Goal: Contribute content

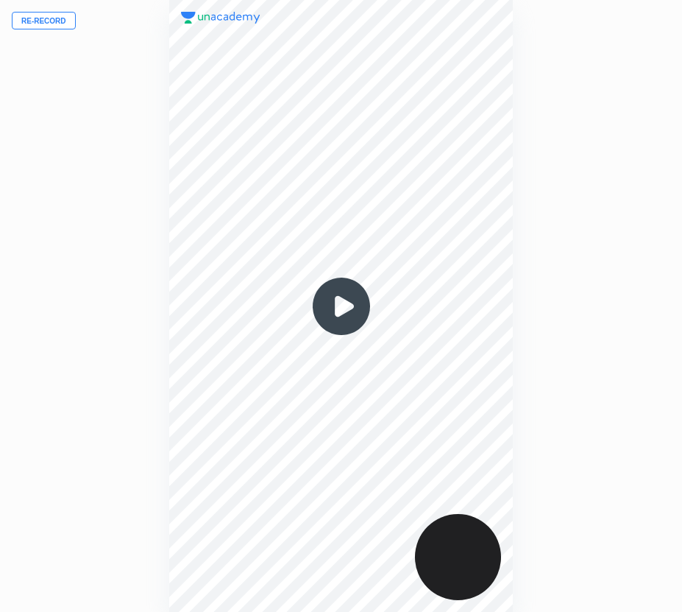
scroll to position [612, 447]
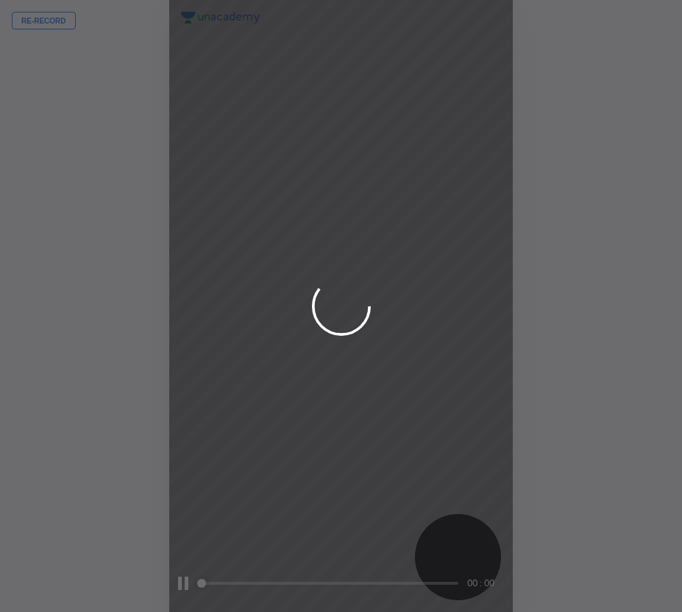
scroll to position [612, 447]
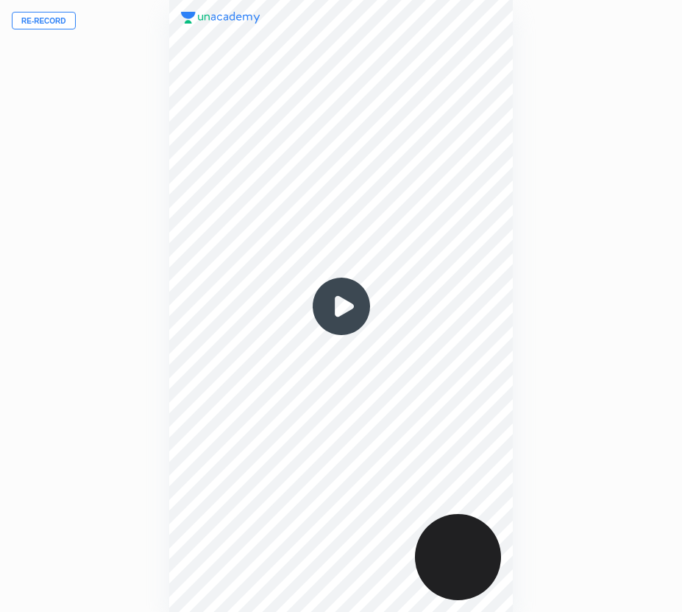
click at [50, 18] on button "Re-record" at bounding box center [44, 21] width 64 height 18
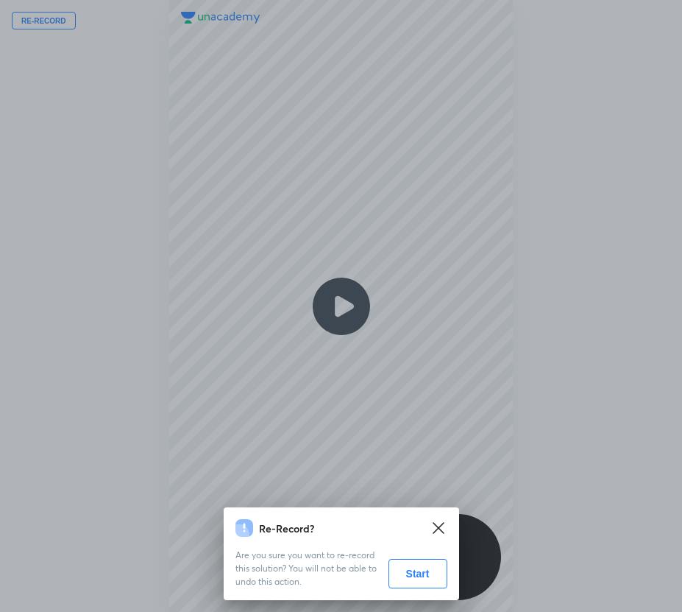
click at [433, 573] on button "Start" at bounding box center [418, 573] width 59 height 29
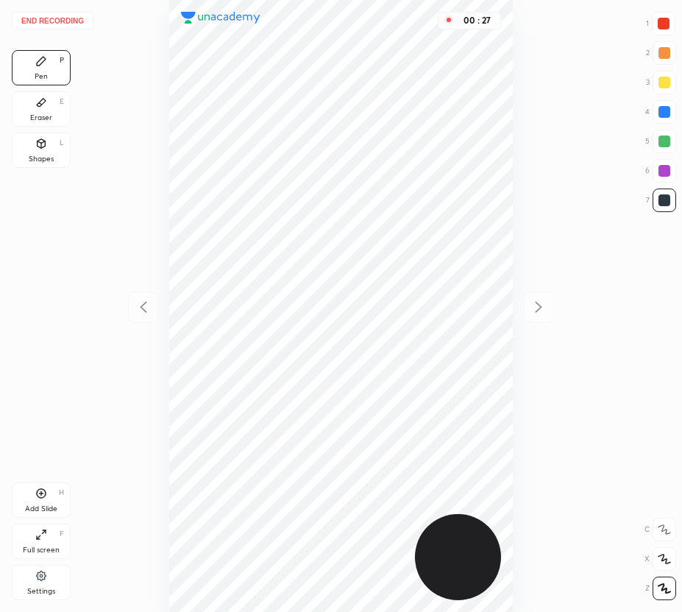
click at [669, 110] on div at bounding box center [665, 112] width 12 height 12
click at [659, 203] on div at bounding box center [665, 200] width 12 height 12
drag, startPoint x: 41, startPoint y: 118, endPoint x: 74, endPoint y: 137, distance: 37.9
click at [43, 121] on div "Eraser" at bounding box center [41, 117] width 22 height 7
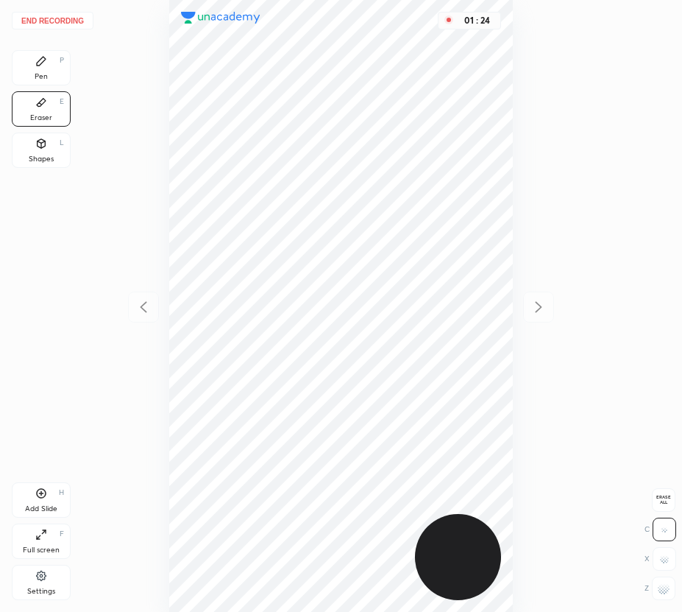
drag, startPoint x: 44, startPoint y: 71, endPoint x: 127, endPoint y: 157, distance: 119.2
click at [53, 79] on div "Pen P" at bounding box center [41, 67] width 59 height 35
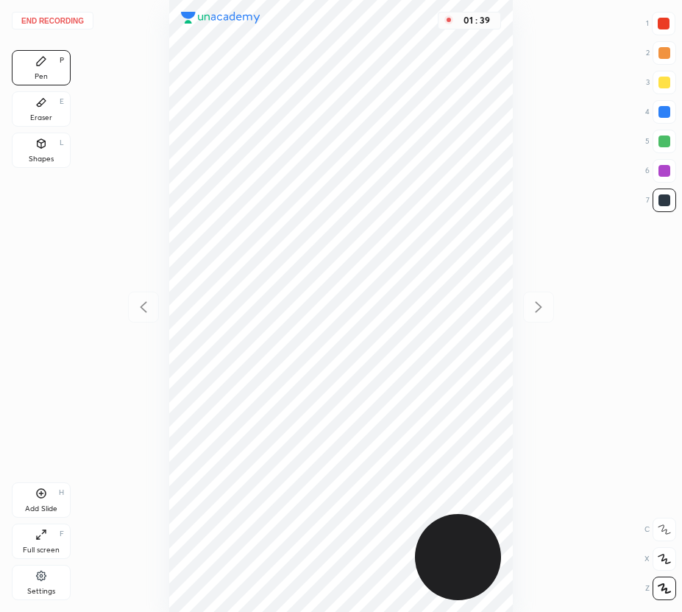
click at [41, 497] on icon at bounding box center [41, 493] width 12 height 12
click at [147, 307] on icon at bounding box center [144, 307] width 18 height 18
click at [539, 300] on icon at bounding box center [539, 307] width 18 height 18
click at [142, 307] on icon at bounding box center [144, 307] width 18 height 18
click at [539, 307] on icon at bounding box center [539, 307] width 18 height 18
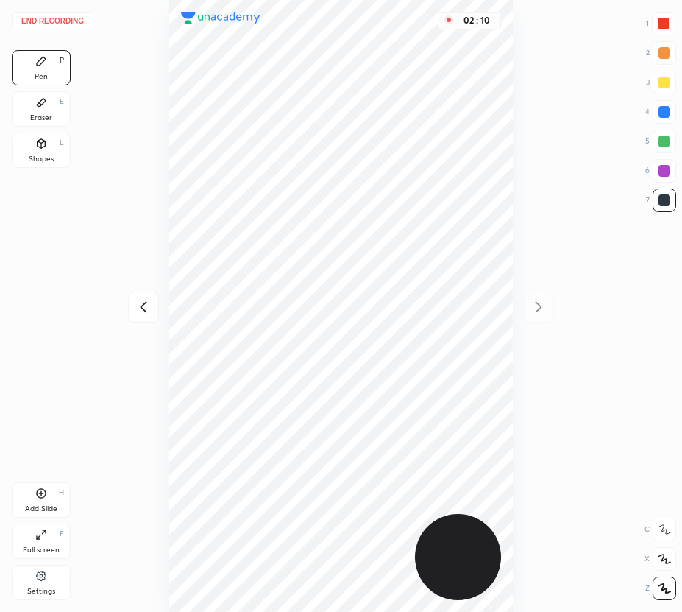
click at [657, 105] on div at bounding box center [665, 112] width 24 height 24
click at [671, 171] on div at bounding box center [665, 171] width 24 height 24
drag, startPoint x: 43, startPoint y: 495, endPoint x: 39, endPoint y: 505, distance: 10.3
click at [42, 497] on icon at bounding box center [41, 493] width 12 height 12
click at [147, 304] on icon at bounding box center [144, 307] width 18 height 18
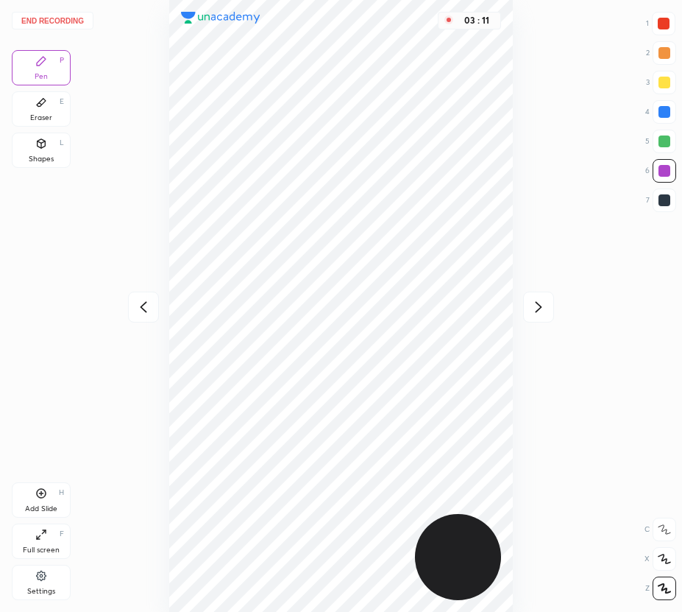
click at [147, 305] on icon at bounding box center [144, 307] width 18 height 18
click at [545, 303] on icon at bounding box center [539, 307] width 18 height 18
click at [540, 305] on icon at bounding box center [539, 306] width 7 height 11
drag, startPoint x: 668, startPoint y: 137, endPoint x: 651, endPoint y: 151, distance: 21.4
click at [665, 138] on div at bounding box center [665, 141] width 12 height 12
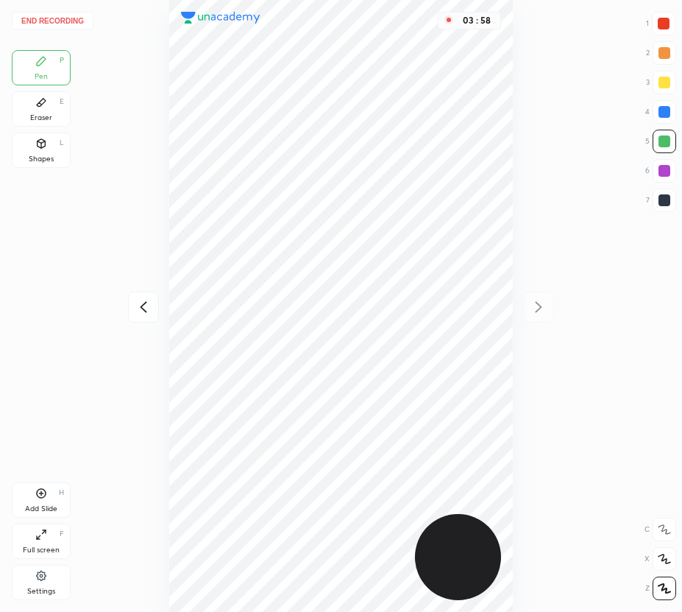
drag, startPoint x: 140, startPoint y: 308, endPoint x: 160, endPoint y: 310, distance: 20.7
click at [142, 310] on icon at bounding box center [144, 307] width 18 height 18
click at [536, 306] on icon at bounding box center [539, 307] width 18 height 18
click at [537, 306] on div "04 : 01" at bounding box center [341, 306] width 447 height 612
drag, startPoint x: 47, startPoint y: 500, endPoint x: 44, endPoint y: 509, distance: 10.0
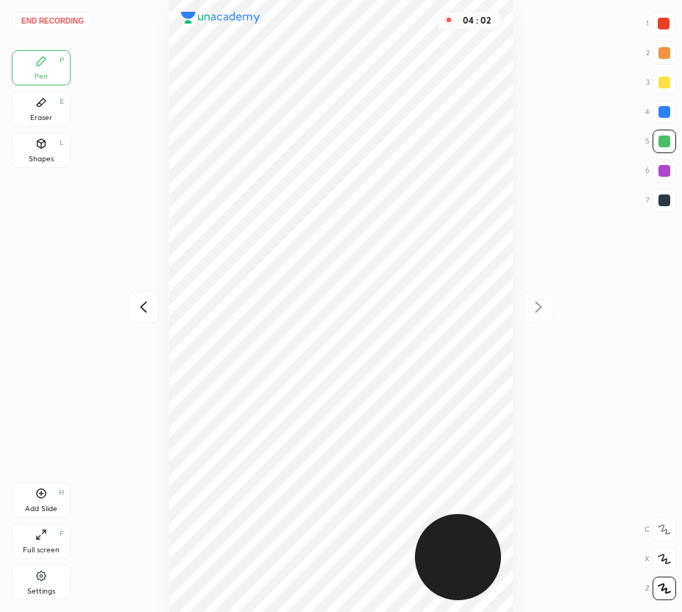
click at [47, 500] on div "Add Slide H" at bounding box center [41, 499] width 59 height 35
click at [50, 110] on div "Eraser E" at bounding box center [41, 108] width 59 height 35
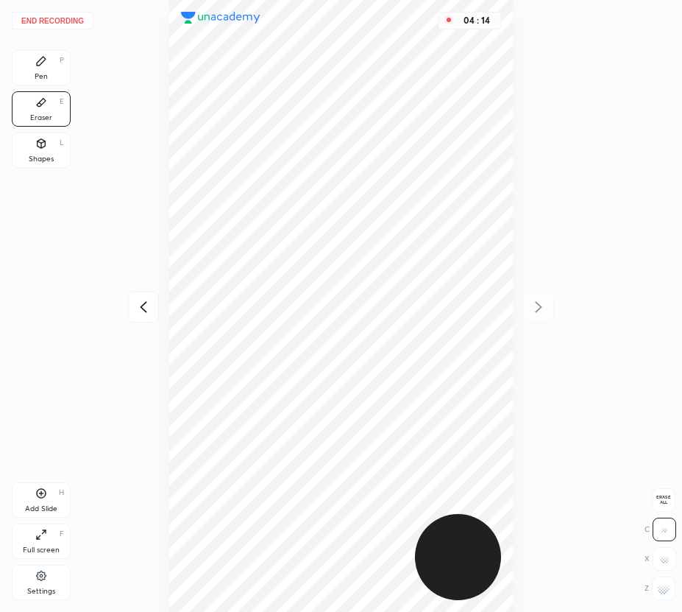
click at [144, 305] on icon at bounding box center [144, 307] width 18 height 18
drag, startPoint x: 146, startPoint y: 303, endPoint x: 151, endPoint y: 294, distance: 9.9
click at [148, 303] on icon at bounding box center [144, 307] width 18 height 18
click at [155, 300] on div at bounding box center [143, 306] width 31 height 31
click at [60, 14] on div "End recording 1 2 3 4 5 6 7 R O A L C X Z Erase all C X Z Pen P Eraser E Shapes…" at bounding box center [341, 306] width 682 height 612
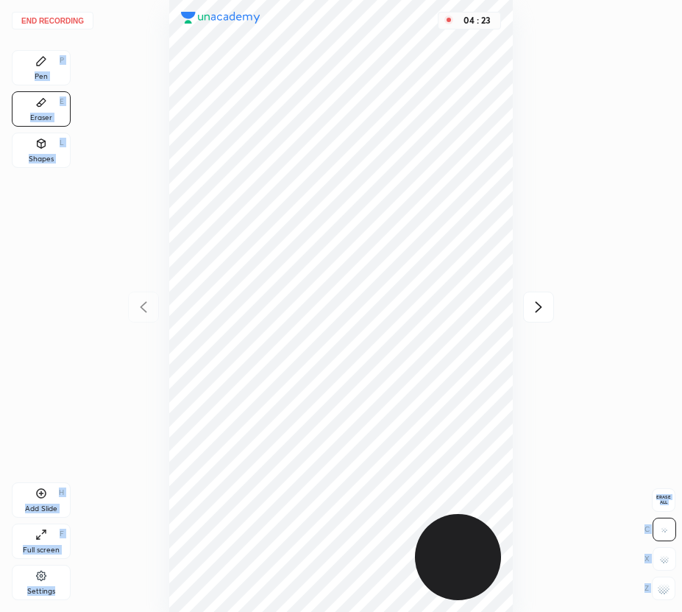
click at [73, 22] on button "End recording" at bounding box center [53, 21] width 82 height 18
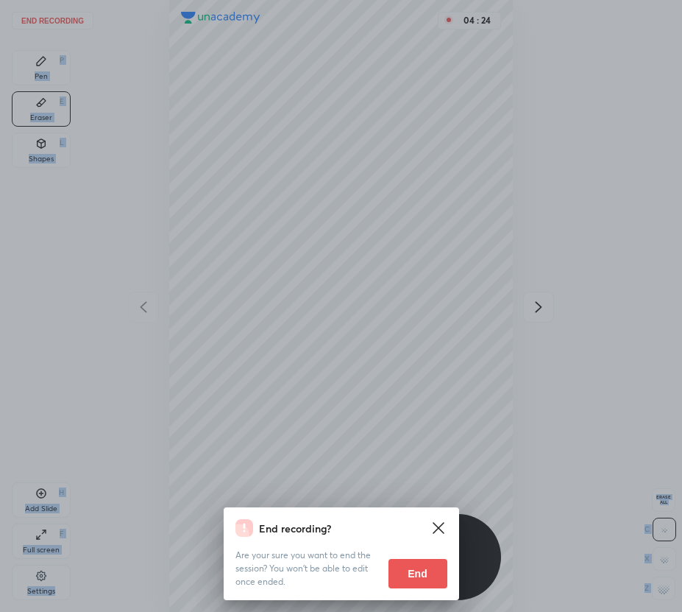
click at [429, 563] on button "End" at bounding box center [418, 573] width 59 height 29
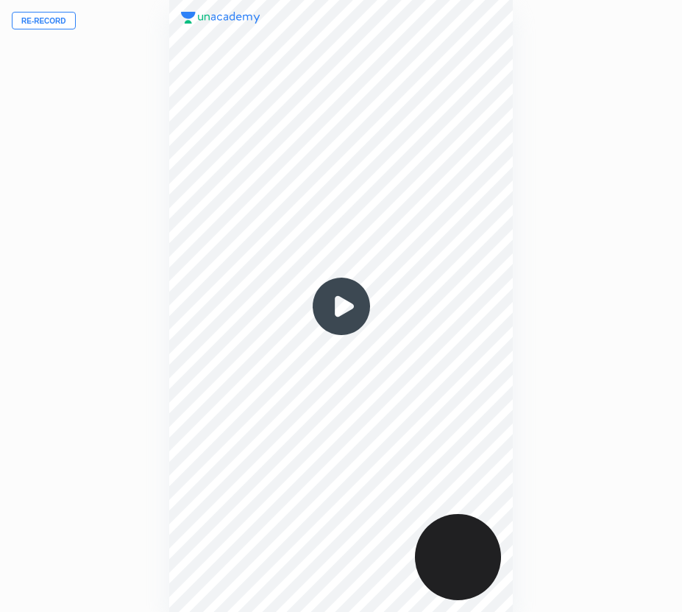
click at [59, 25] on button "Re-record" at bounding box center [44, 21] width 64 height 18
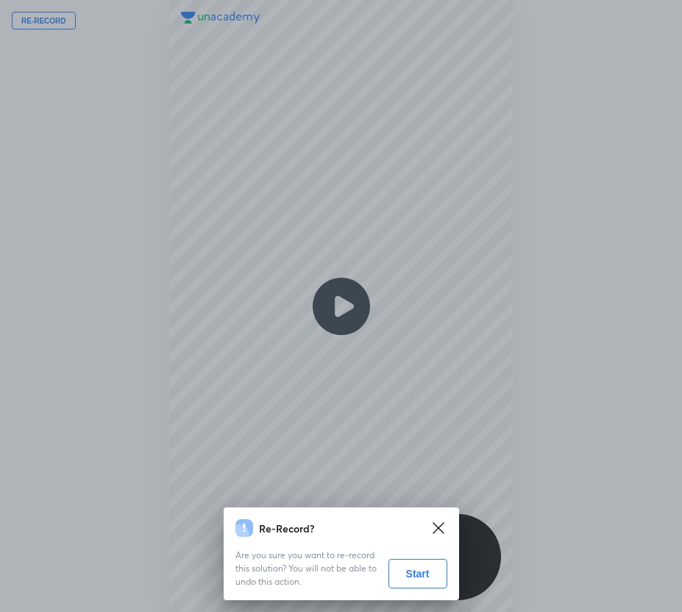
click at [411, 574] on button "Start" at bounding box center [418, 573] width 59 height 29
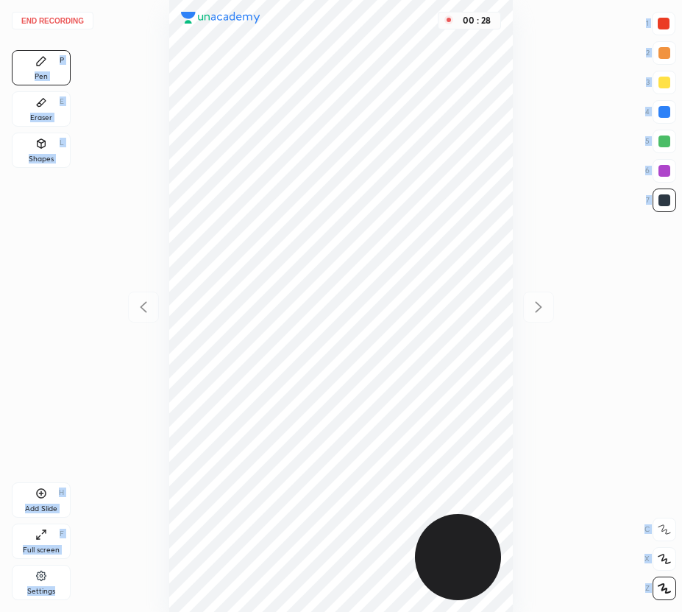
drag, startPoint x: 665, startPoint y: 138, endPoint x: 546, endPoint y: 151, distance: 120.0
click at [665, 138] on div at bounding box center [665, 141] width 12 height 12
click at [662, 205] on div at bounding box center [665, 200] width 12 height 12
click at [41, 497] on icon at bounding box center [41, 493] width 12 height 12
click at [662, 144] on div at bounding box center [665, 141] width 12 height 12
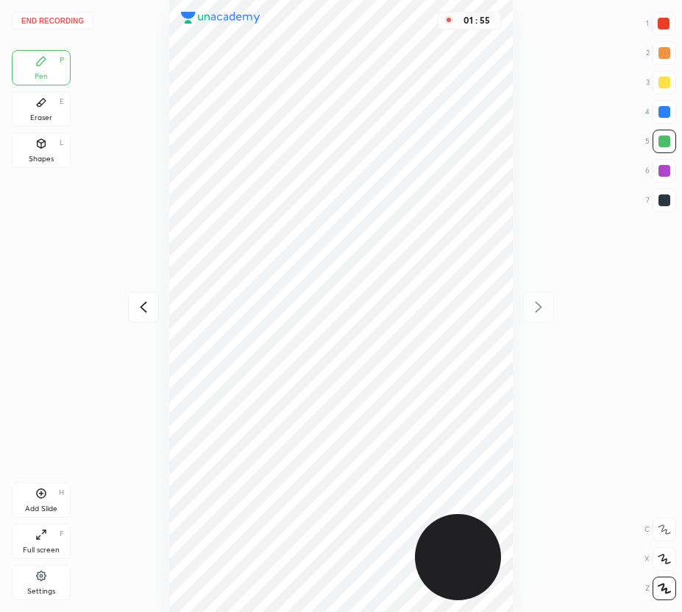
click at [148, 311] on icon at bounding box center [144, 307] width 18 height 18
click at [543, 306] on icon at bounding box center [539, 307] width 18 height 18
click at [41, 500] on div "Add Slide H" at bounding box center [41, 499] width 59 height 35
click at [48, 502] on div "Add Slide H" at bounding box center [41, 499] width 59 height 35
click at [46, 13] on div "End recording 1 2 3 4 5 6 7 R O A L C X Z Erase all C X Z Pen P Eraser E Shapes…" at bounding box center [341, 306] width 682 height 612
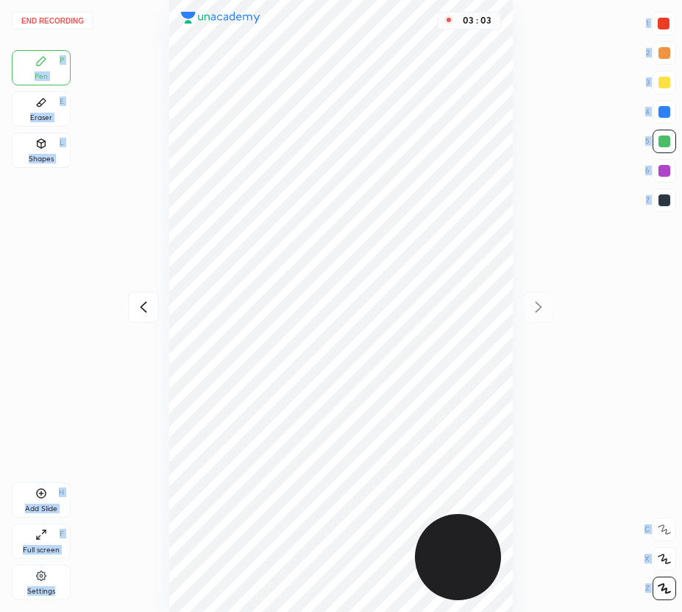
click at [58, 25] on button "End recording" at bounding box center [53, 21] width 82 height 18
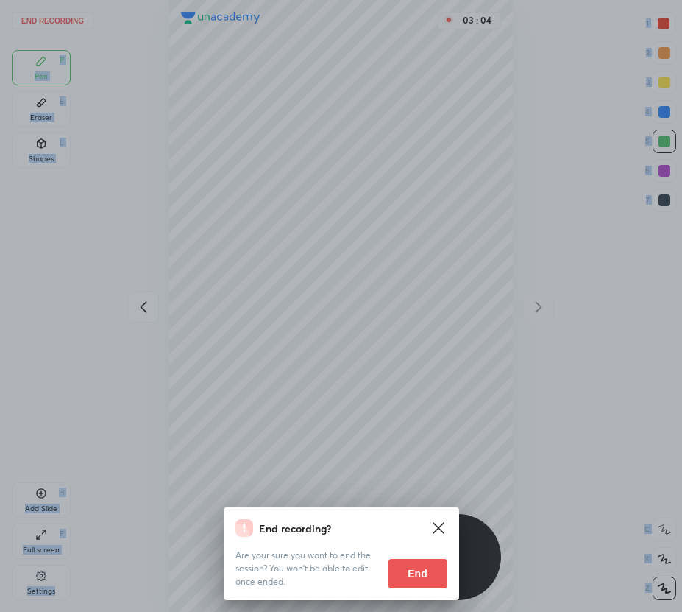
click at [399, 567] on button "End" at bounding box center [418, 573] width 59 height 29
